Goal: Task Accomplishment & Management: Complete application form

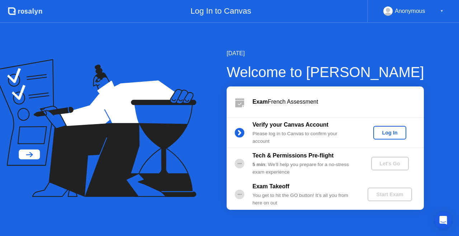
click at [390, 132] on div "Log In" at bounding box center [389, 133] width 27 height 6
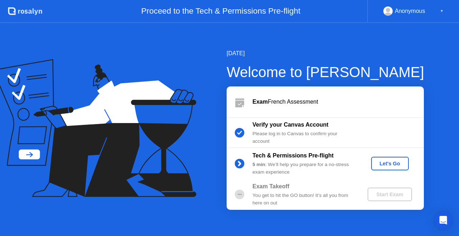
click at [393, 165] on div "Let's Go" at bounding box center [390, 164] width 32 height 6
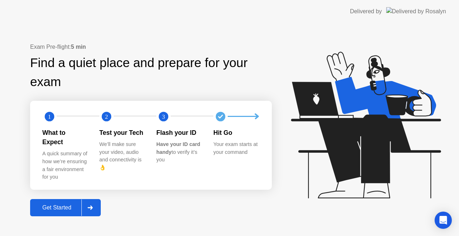
click at [81, 204] on div "Get Started" at bounding box center [56, 207] width 49 height 6
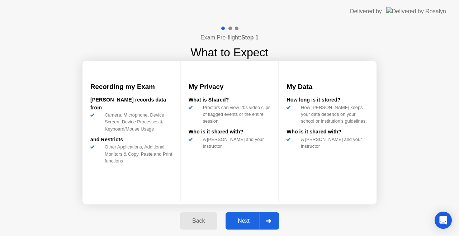
click at [255, 216] on button "Next" at bounding box center [252, 220] width 53 height 17
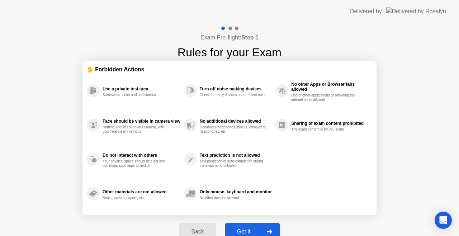
click at [256, 225] on button "Got it" at bounding box center [252, 231] width 55 height 17
select select "**********"
select select "*******"
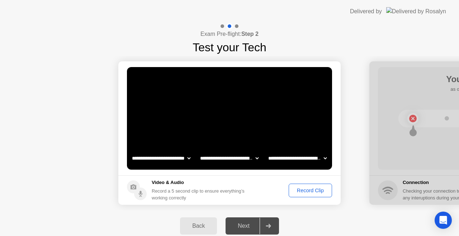
click at [307, 188] on div "Record Clip" at bounding box center [310, 191] width 38 height 6
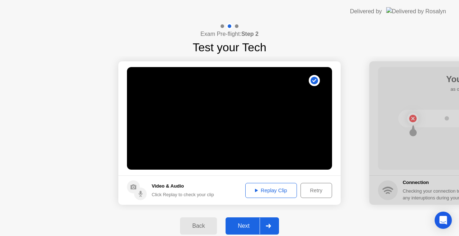
click at [277, 220] on div at bounding box center [268, 226] width 17 height 17
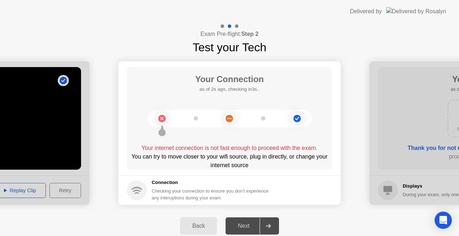
click at [273, 183] on h5 "Connection" at bounding box center [212, 182] width 121 height 7
drag, startPoint x: 284, startPoint y: 183, endPoint x: 259, endPoint y: 196, distance: 27.9
click at [259, 196] on div "Connection Checking your connection to ensure you don’t experience any interupt…" at bounding box center [212, 190] width 121 height 22
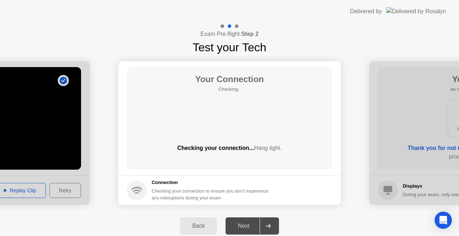
drag, startPoint x: 259, startPoint y: 196, endPoint x: 238, endPoint y: 192, distance: 21.8
click at [238, 192] on div "Checking your connection to ensure you don’t experience any interuptions during…" at bounding box center [212, 195] width 121 height 14
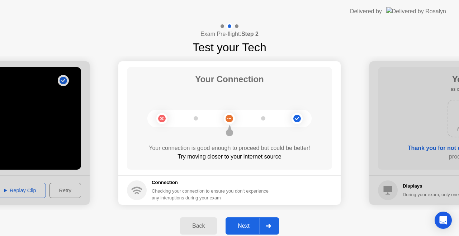
click at [268, 224] on icon at bounding box center [268, 226] width 5 height 4
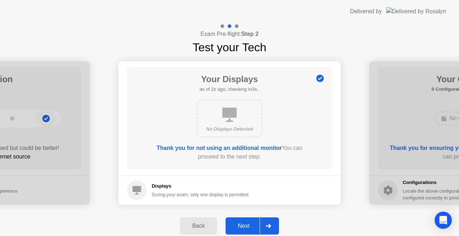
click at [263, 222] on div at bounding box center [268, 226] width 17 height 17
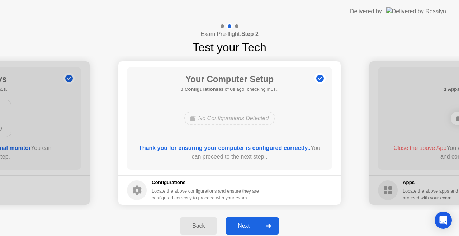
click at [266, 221] on div at bounding box center [268, 226] width 17 height 17
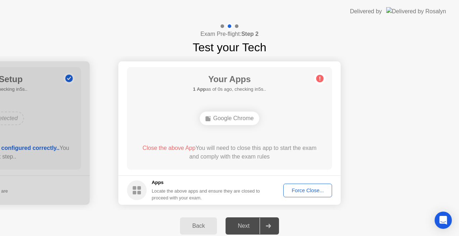
click at [306, 192] on div "Force Close..." at bounding box center [308, 191] width 44 height 6
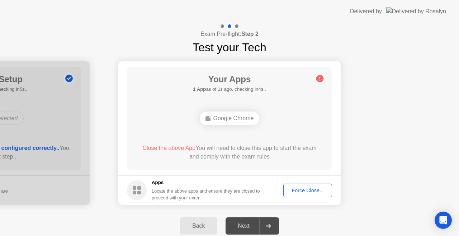
click at [306, 188] on div "Force Close..." at bounding box center [308, 191] width 44 height 6
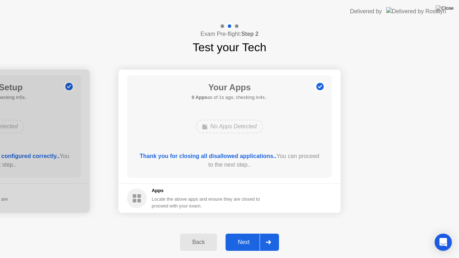
click at [269, 236] on div at bounding box center [268, 242] width 17 height 17
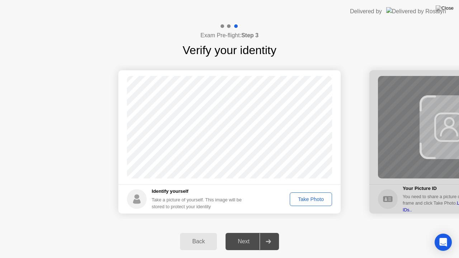
click at [326, 201] on div "Take Photo" at bounding box center [310, 200] width 37 height 6
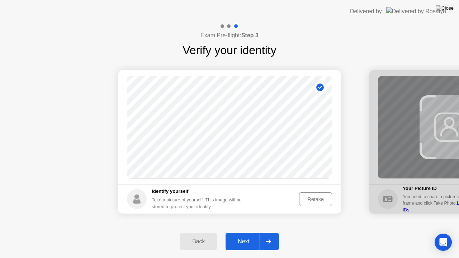
click at [270, 236] on div at bounding box center [268, 242] width 17 height 17
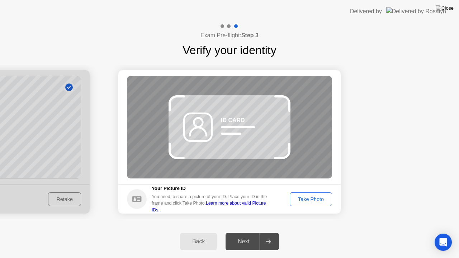
click at [307, 197] on div "Take Photo" at bounding box center [310, 200] width 37 height 6
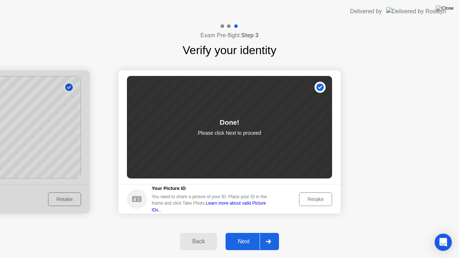
click at [260, 236] on div at bounding box center [268, 242] width 17 height 17
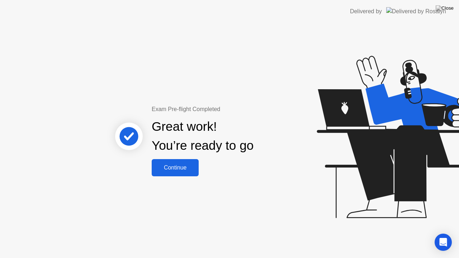
click at [182, 166] on div "Continue" at bounding box center [175, 168] width 43 height 6
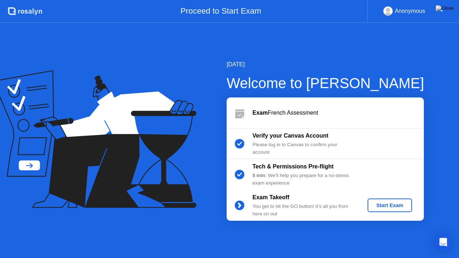
click at [384, 199] on button "Start Exam" at bounding box center [390, 206] width 44 height 14
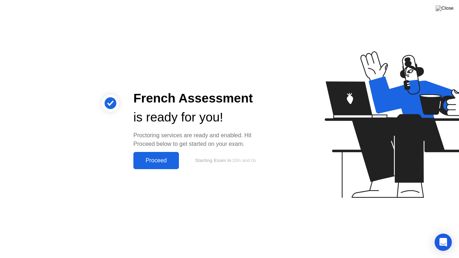
click at [384, 199] on icon at bounding box center [398, 128] width 185 height 184
click at [175, 160] on div "Proceed" at bounding box center [156, 160] width 41 height 6
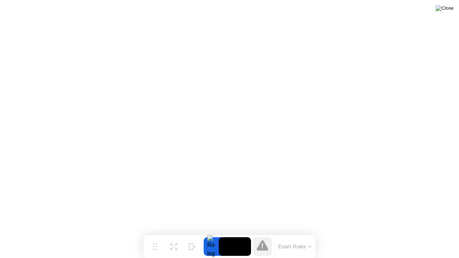
click at [448, 11] on img at bounding box center [445, 8] width 18 height 6
